Goal: Information Seeking & Learning: Learn about a topic

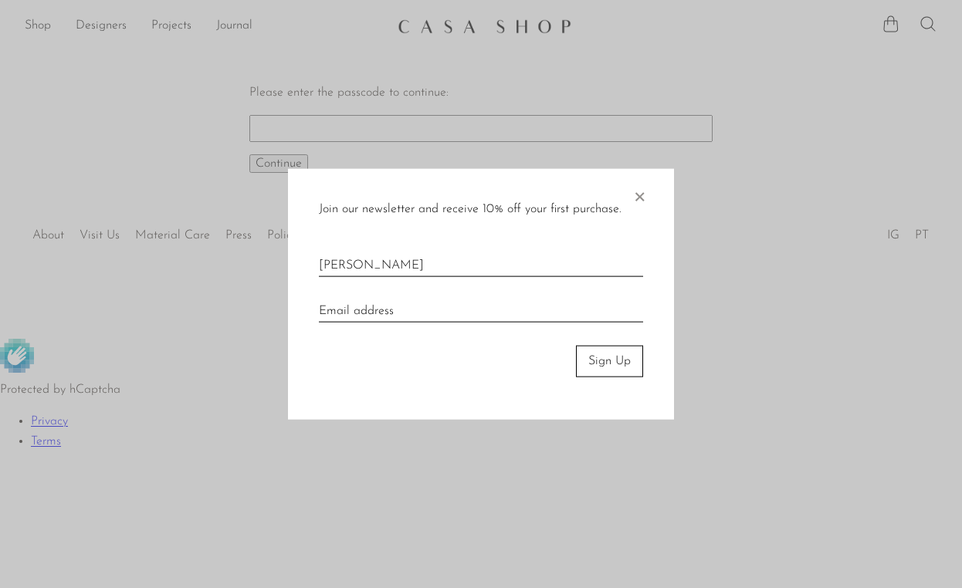
type input "masayo kooriyama"
type input "koorimasayo@mac.com"
click at [613, 358] on button "Sign Up" at bounding box center [609, 361] width 67 height 31
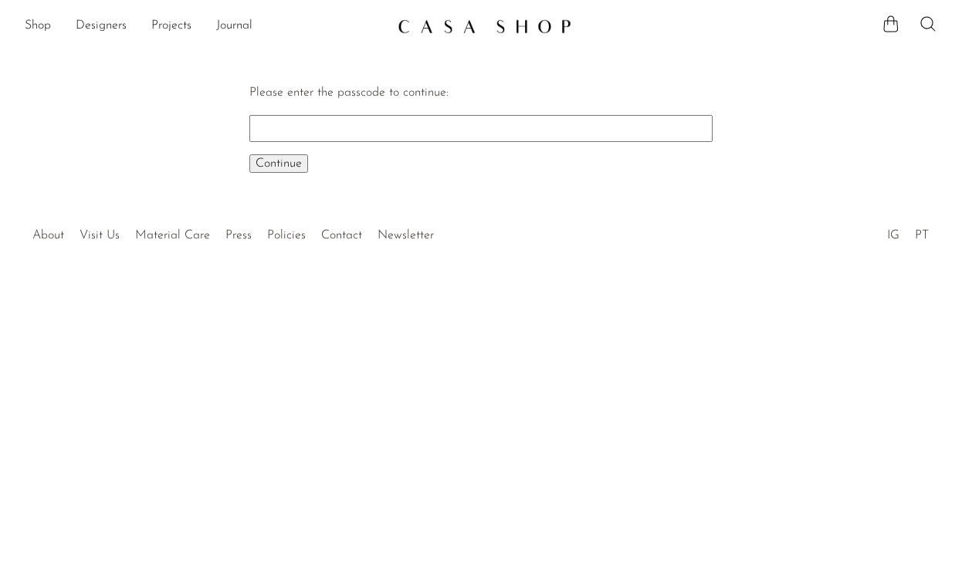
click at [577, 127] on input "Please enter the passcode to continue:" at bounding box center [480, 128] width 463 height 26
type input "C"
type input "chai1125"
click at [267, 163] on span "Continue" at bounding box center [279, 163] width 46 height 12
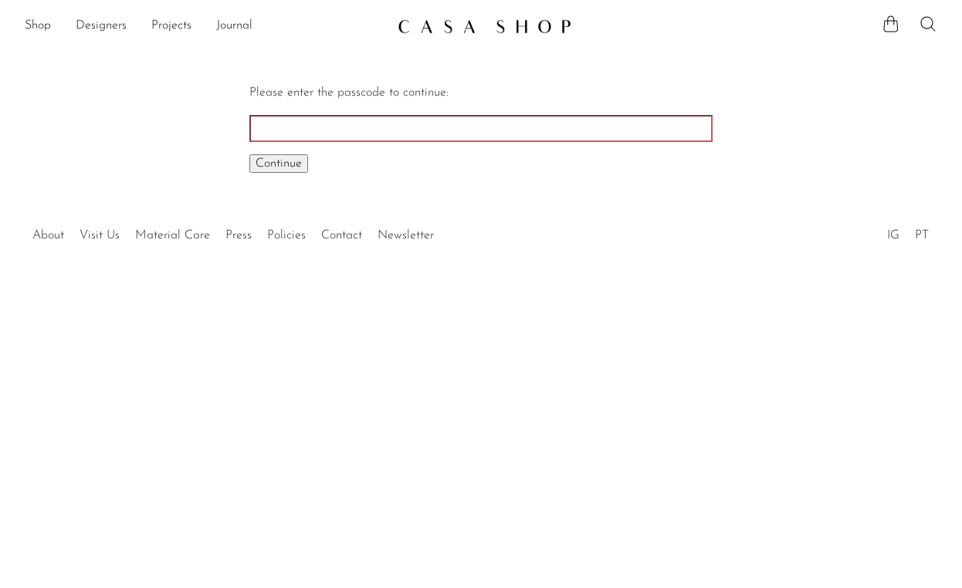
click at [273, 166] on span "Continue" at bounding box center [279, 163] width 46 height 12
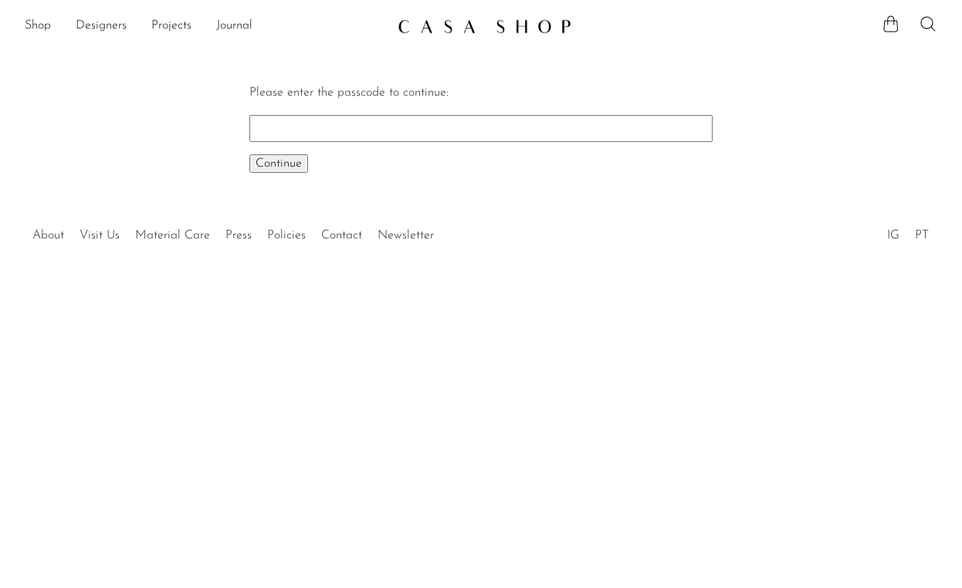
click at [321, 94] on label "Please enter the passcode to continue:" at bounding box center [348, 92] width 199 height 12
click at [321, 115] on input "Please enter the passcode to continue:" at bounding box center [480, 128] width 463 height 26
click at [28, 25] on link "Shop" at bounding box center [38, 26] width 26 height 20
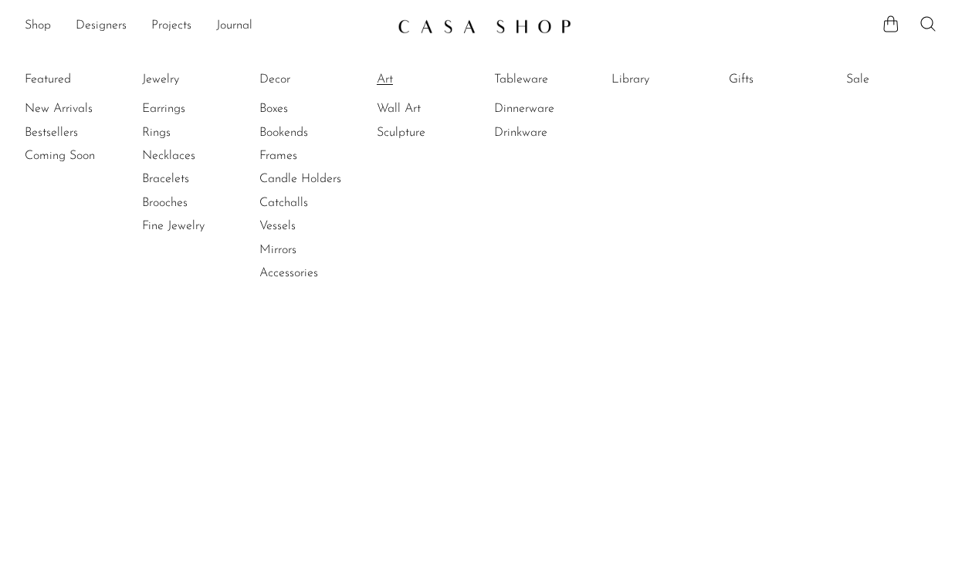
click at [384, 82] on link "Art" at bounding box center [435, 79] width 116 height 17
click at [62, 106] on link "New Arrivals" at bounding box center [83, 108] width 116 height 17
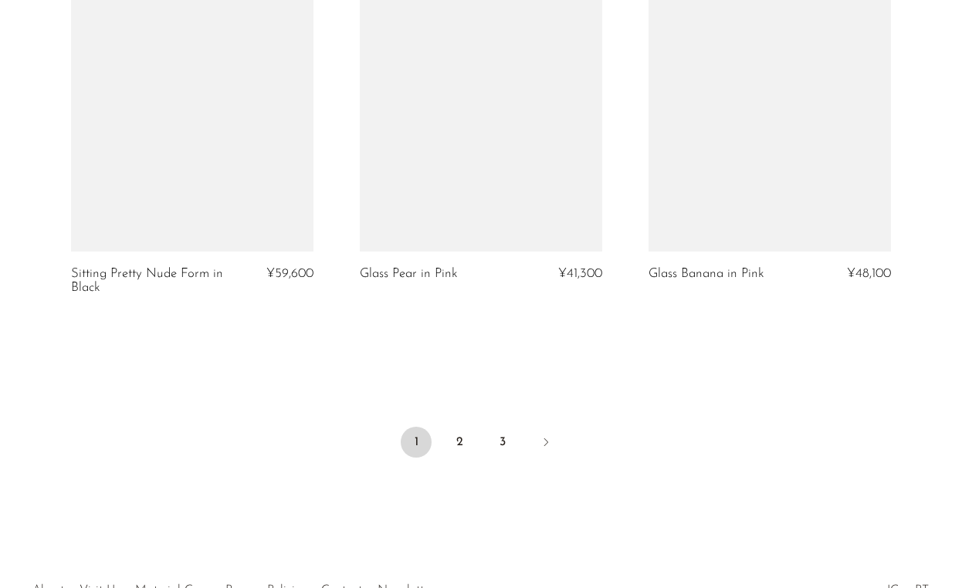
scroll to position [4830, 0]
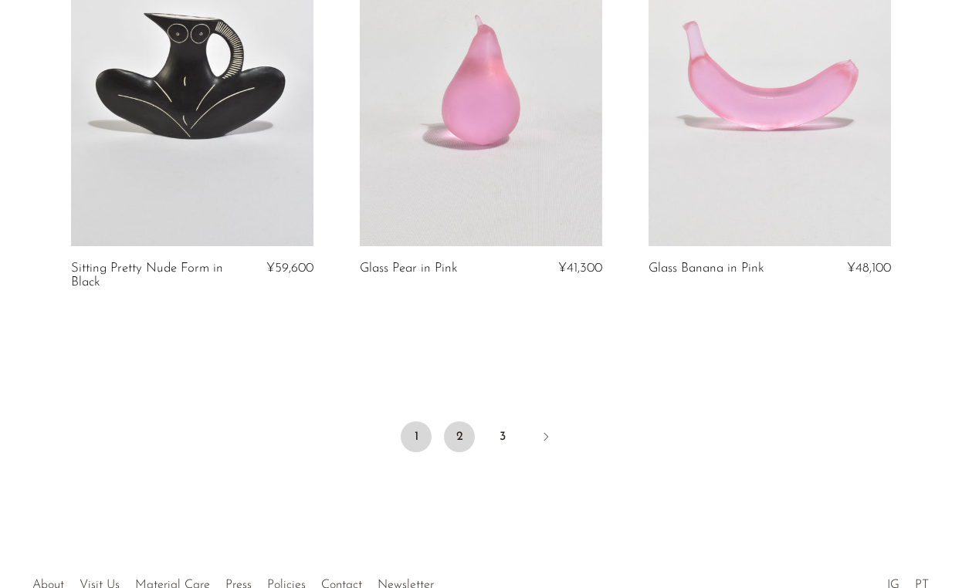
click at [457, 435] on link "2" at bounding box center [459, 436] width 31 height 31
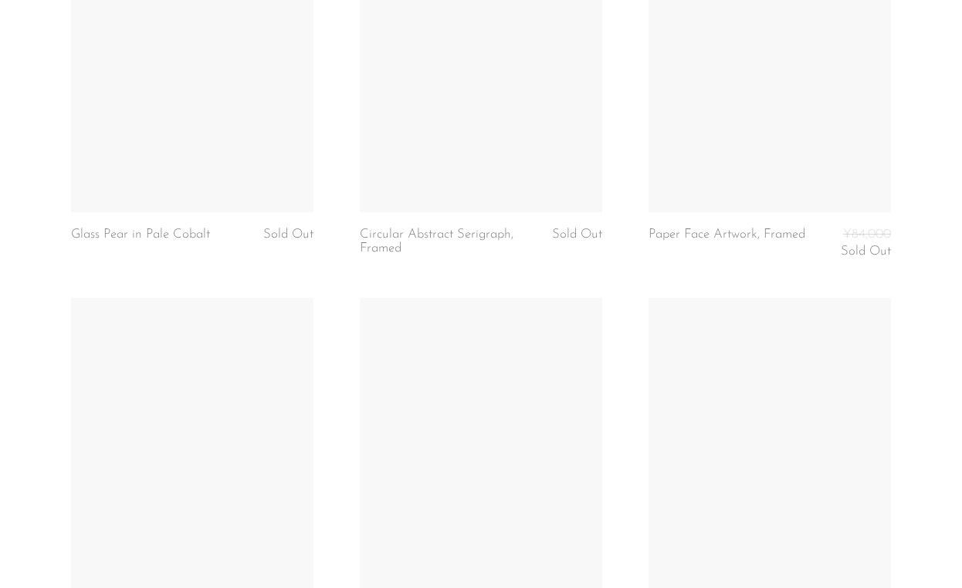
scroll to position [4480, 0]
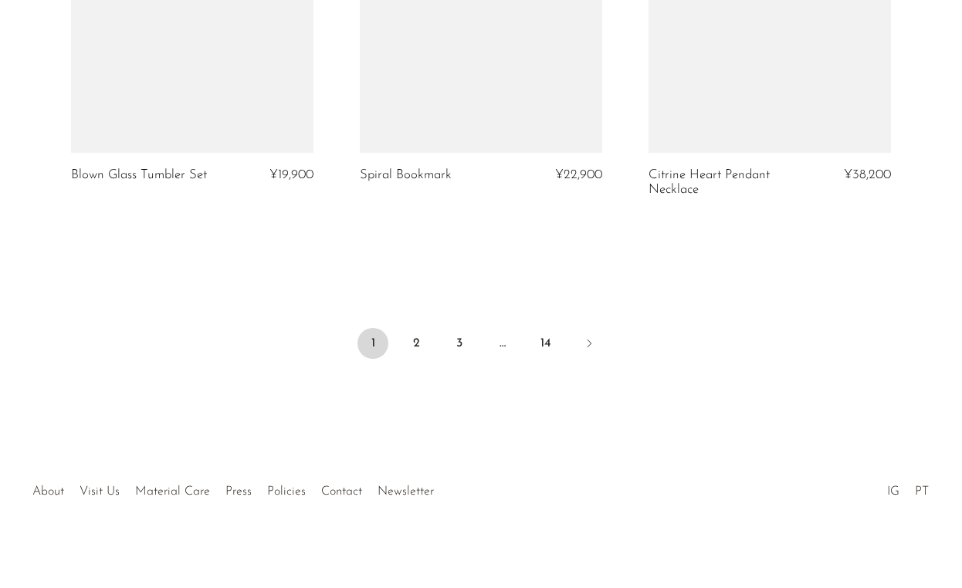
scroll to position [4908, 0]
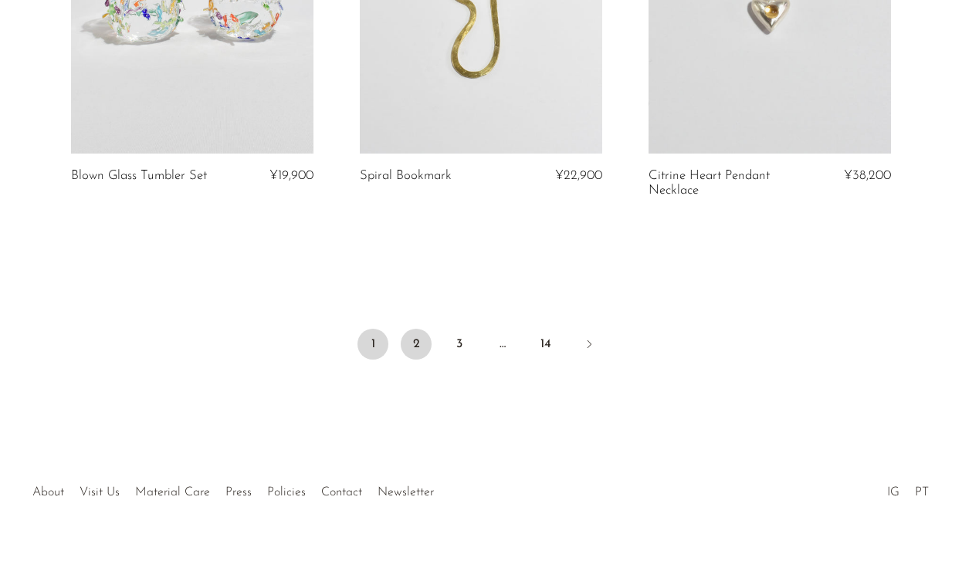
click at [416, 345] on link "2" at bounding box center [416, 344] width 31 height 31
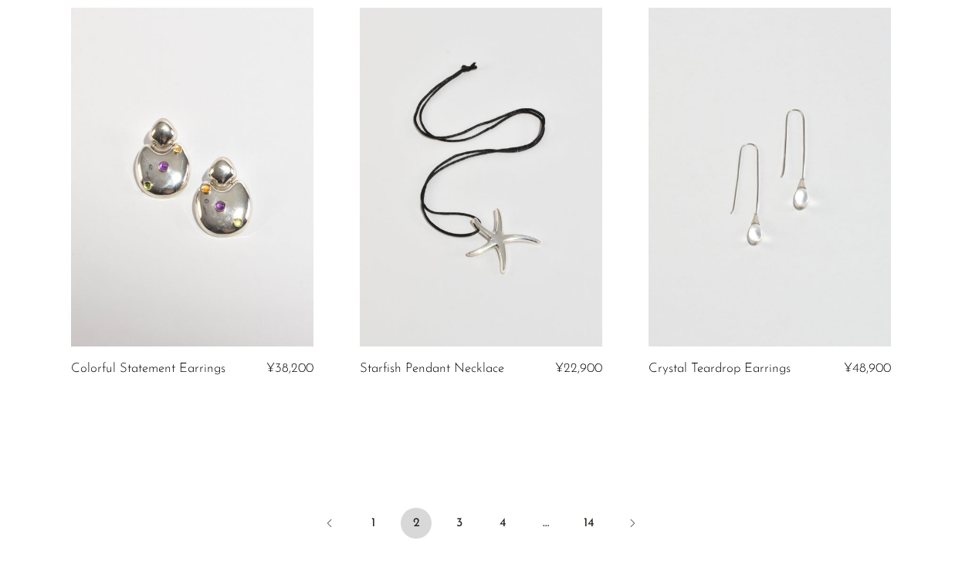
scroll to position [4580, 0]
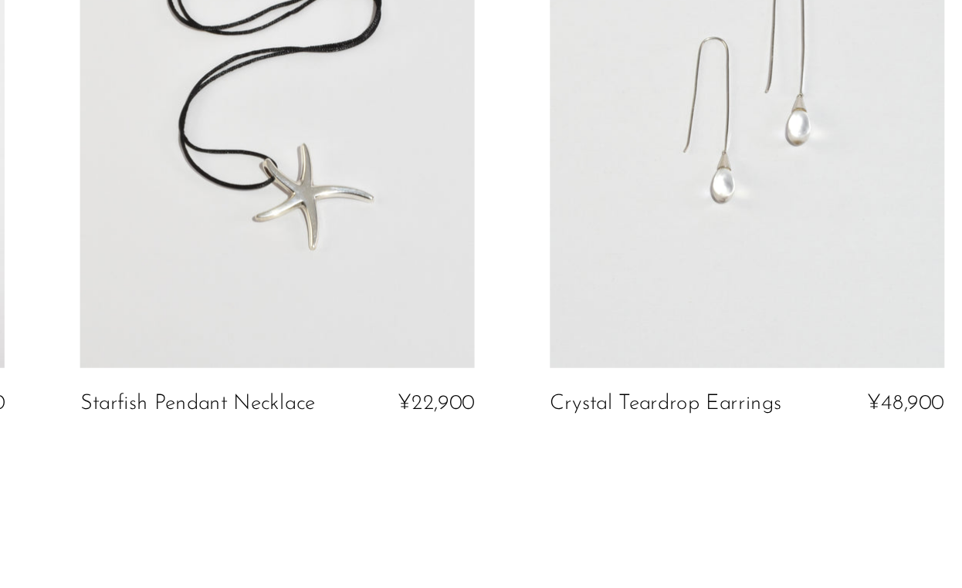
click at [648, 190] on link at bounding box center [769, 283] width 242 height 339
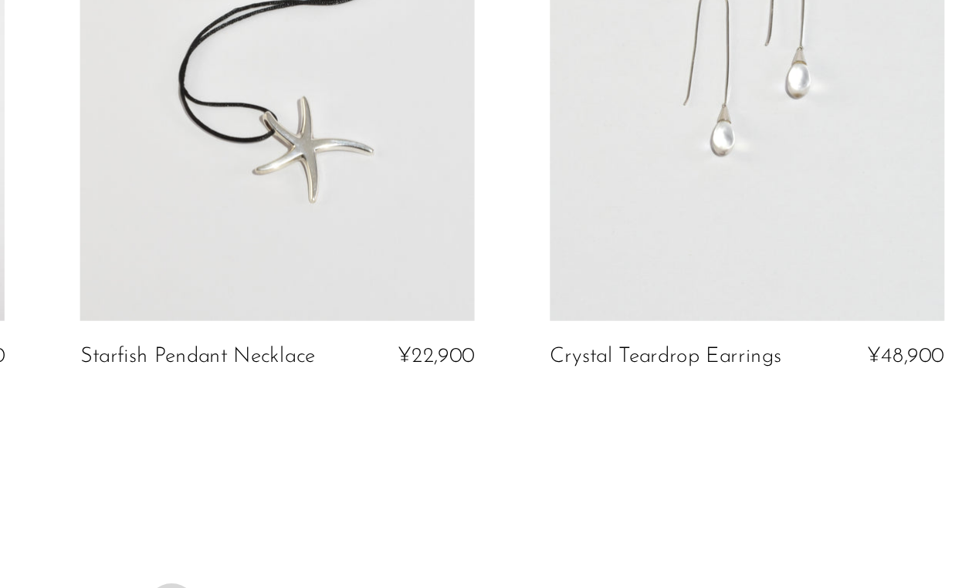
scroll to position [4751, 0]
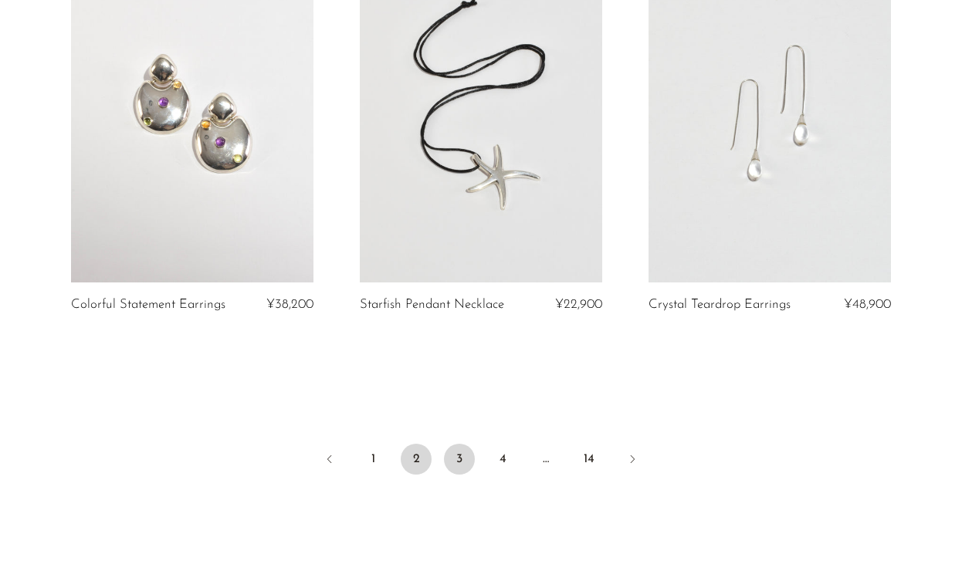
click at [461, 444] on link "3" at bounding box center [459, 459] width 31 height 31
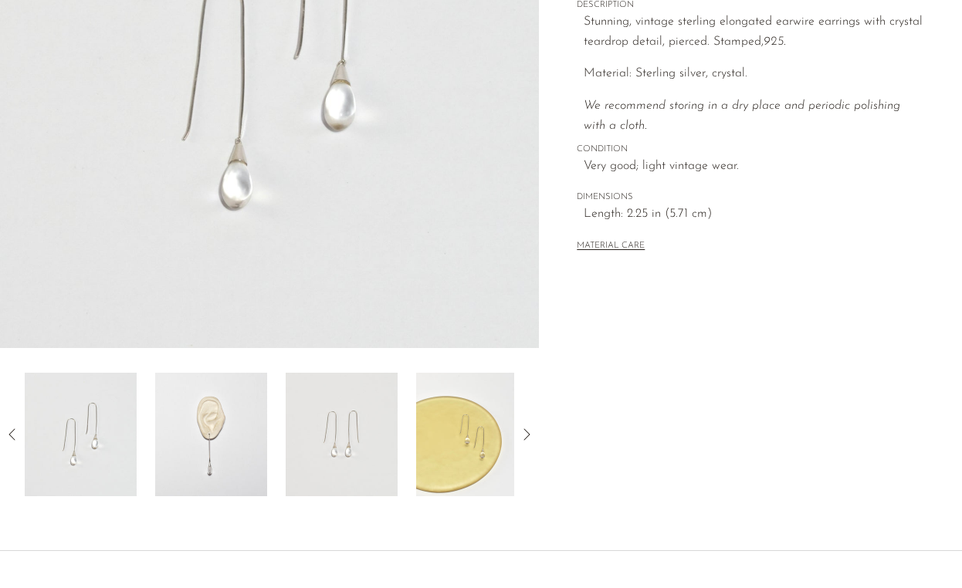
scroll to position [353, 0]
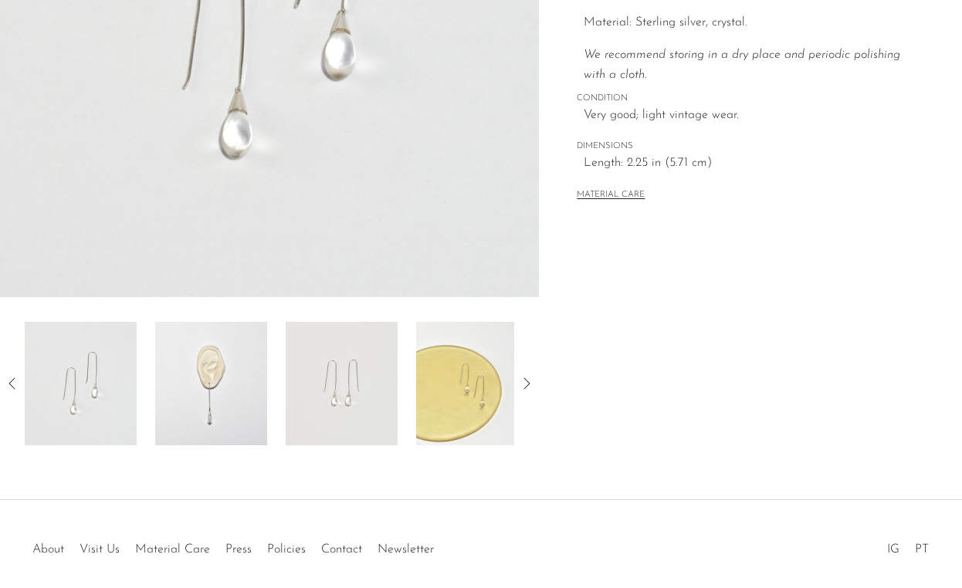
click at [229, 372] on img at bounding box center [211, 384] width 112 height 124
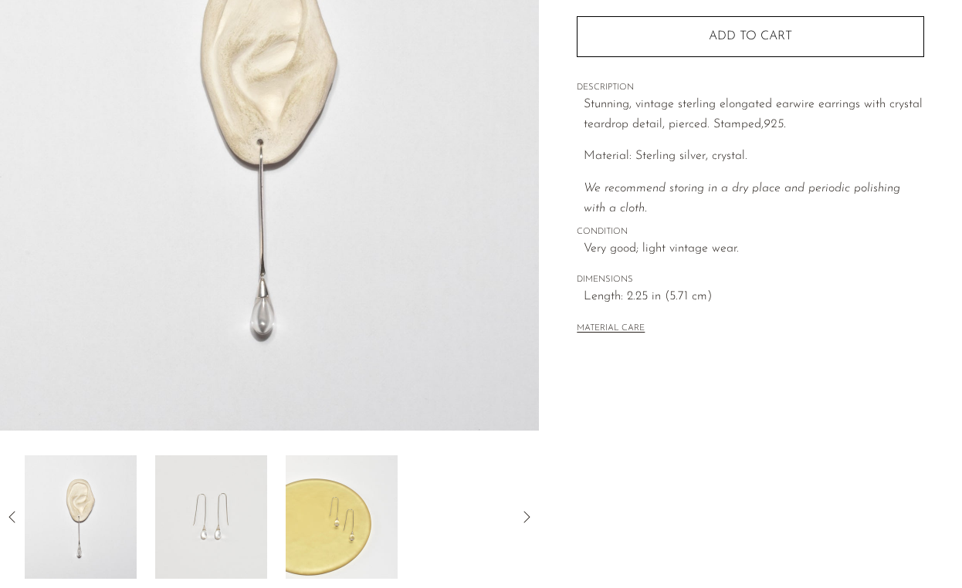
scroll to position [219, 0]
click at [232, 506] on img at bounding box center [211, 517] width 112 height 124
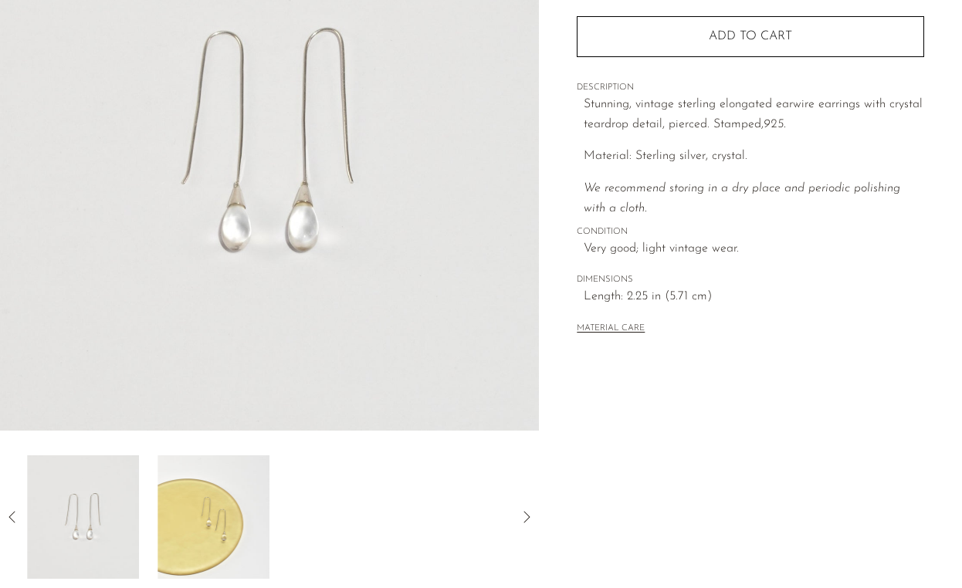
click at [232, 506] on img at bounding box center [213, 517] width 112 height 124
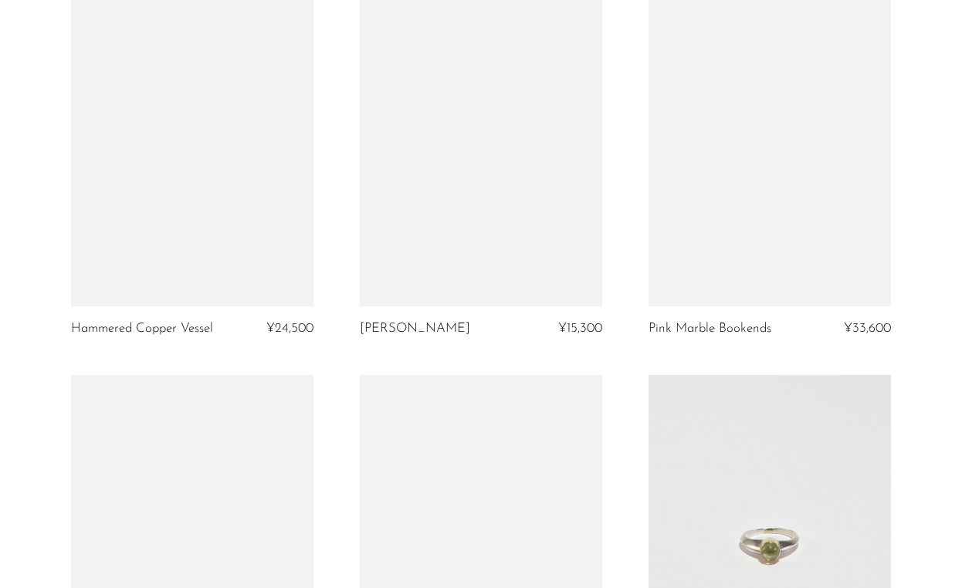
scroll to position [1819, 0]
